Goal: Information Seeking & Learning: Learn about a topic

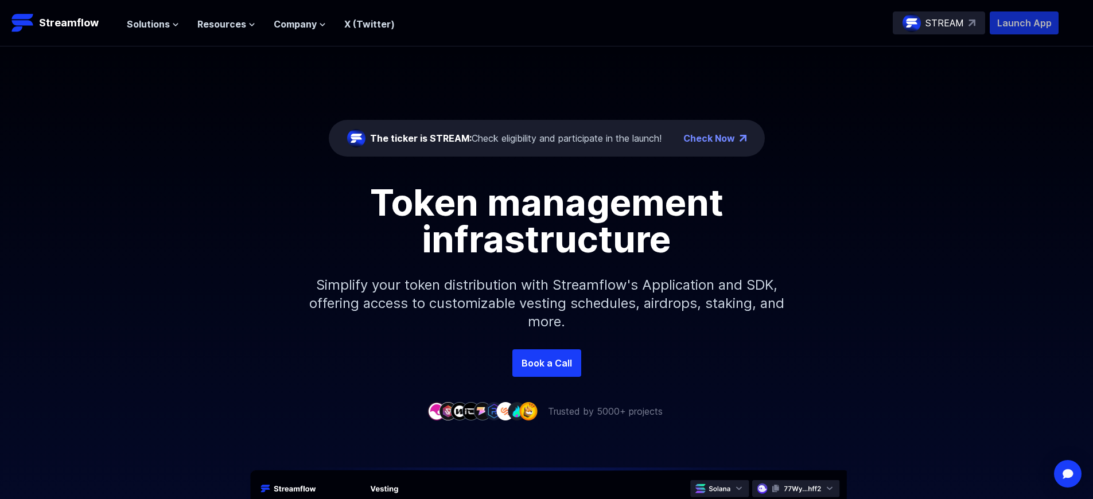
click at [1024, 23] on p "Launch App" at bounding box center [1024, 22] width 69 height 23
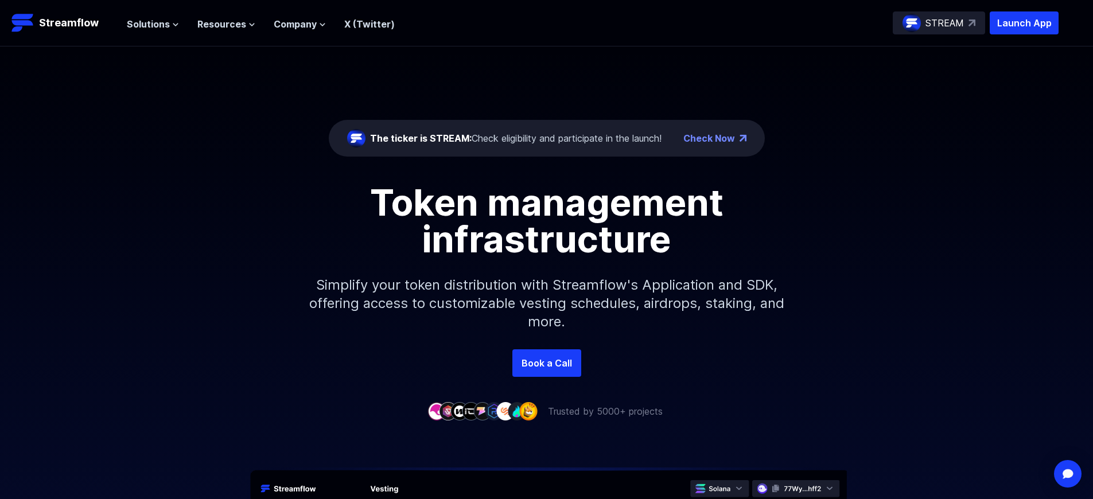
click at [1024, 23] on p "Launch App" at bounding box center [1024, 22] width 69 height 23
